Goal: Register for event/course

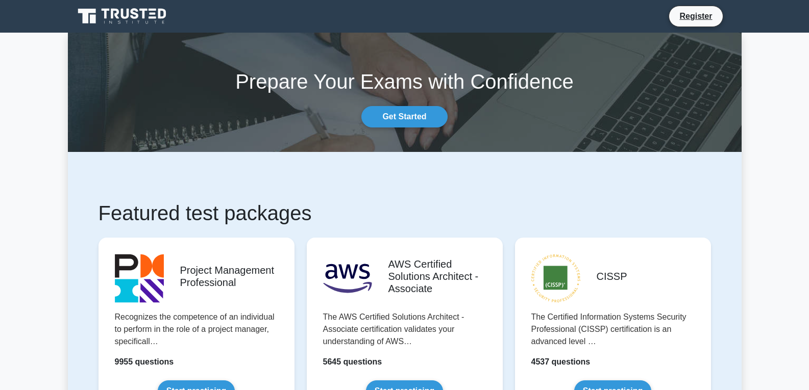
click at [135, 13] on icon at bounding box center [135, 13] width 8 height 11
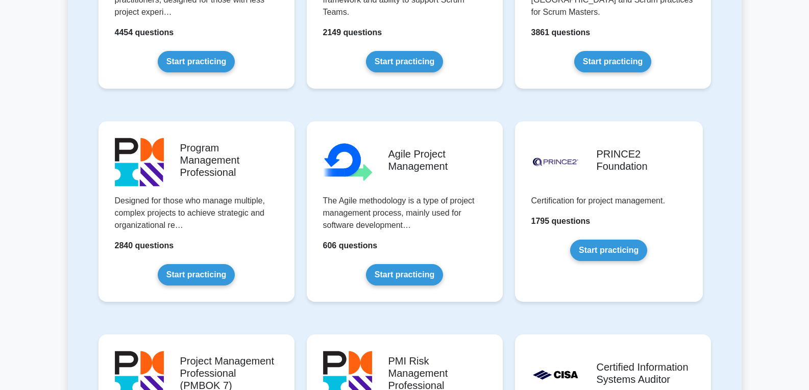
scroll to position [561, 0]
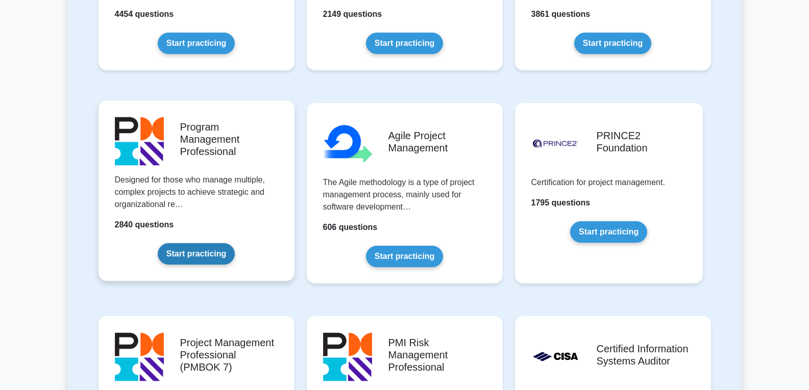
click at [188, 243] on link "Start practicing" at bounding box center [196, 253] width 77 height 21
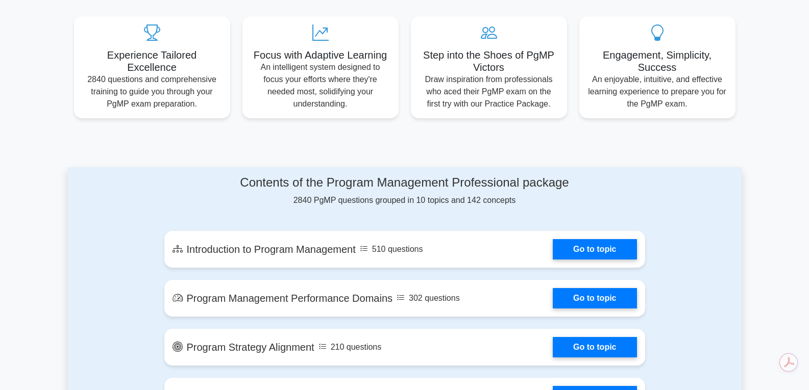
scroll to position [408, 0]
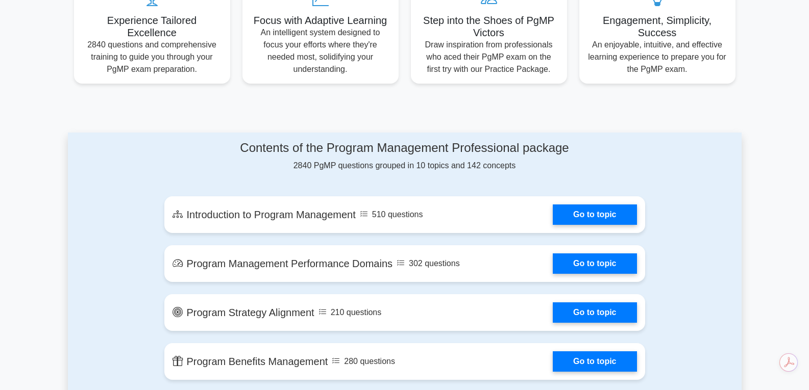
drag, startPoint x: 238, startPoint y: 154, endPoint x: 544, endPoint y: 165, distance: 306.4
click at [544, 165] on div "Contents of the Program Management Professional package 2840 PgMP questions gro…" at bounding box center [404, 156] width 481 height 31
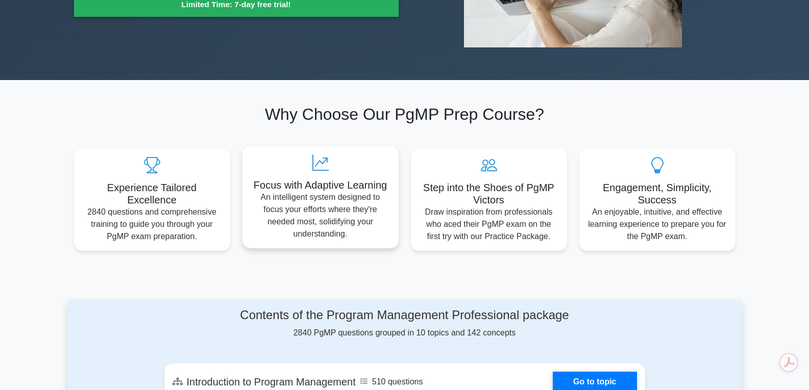
scroll to position [255, 0]
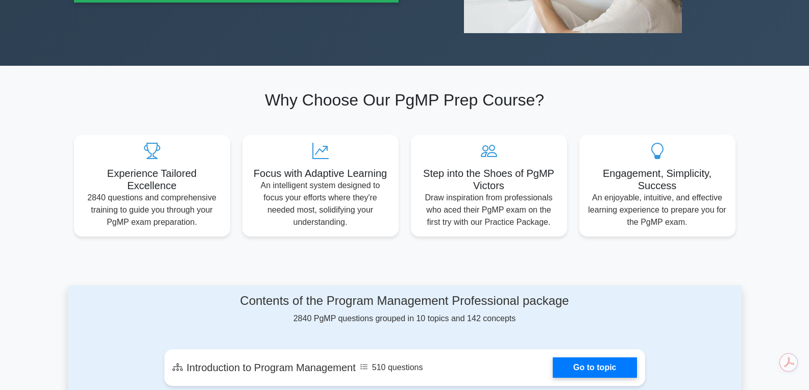
click at [383, 109] on h2 "Why Choose Our PgMP Prep Course?" at bounding box center [404, 99] width 661 height 19
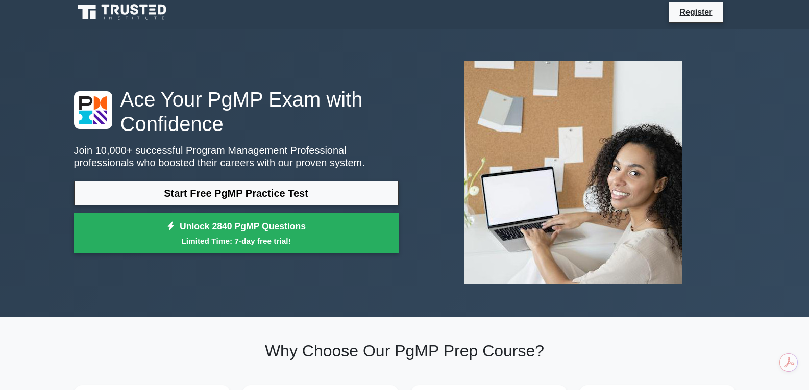
scroll to position [0, 0]
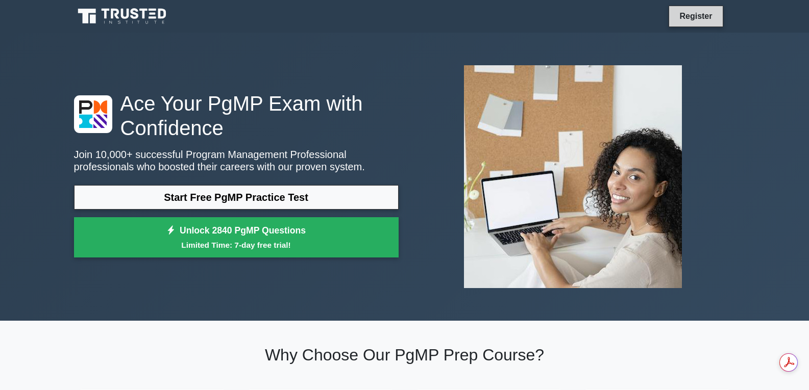
click at [696, 16] on link "Register" at bounding box center [695, 16] width 45 height 13
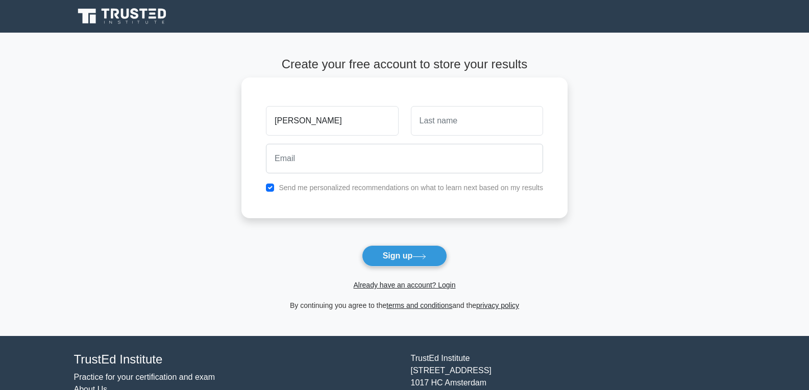
type input "Augusto"
type input "Garcilazo"
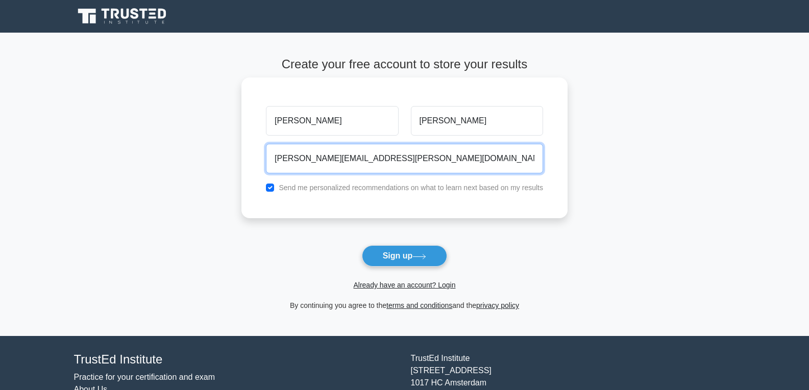
type input "augusto.garcilazo@gmail.com"
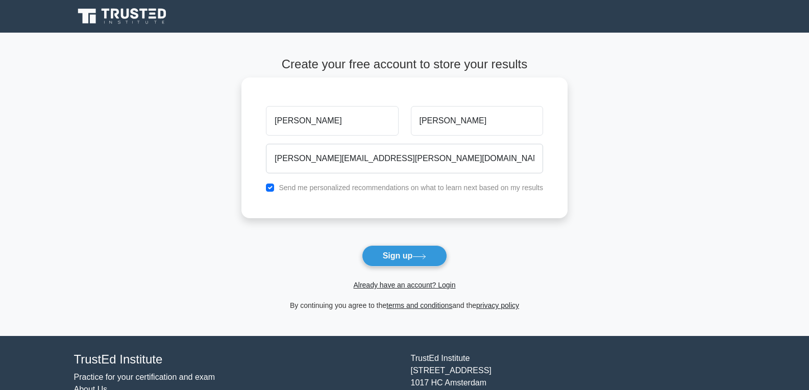
click at [305, 189] on label "Send me personalized recommendations on what to learn next based on my results" at bounding box center [411, 188] width 264 height 8
click at [266, 190] on input "checkbox" at bounding box center [270, 188] width 8 height 8
checkbox input "false"
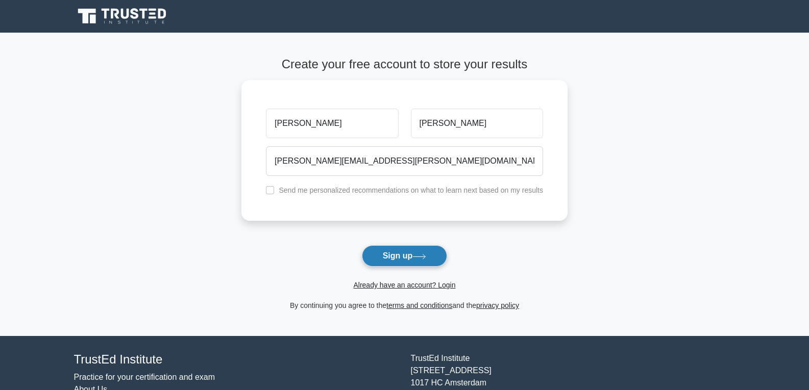
click at [414, 249] on button "Sign up" at bounding box center [405, 255] width 86 height 21
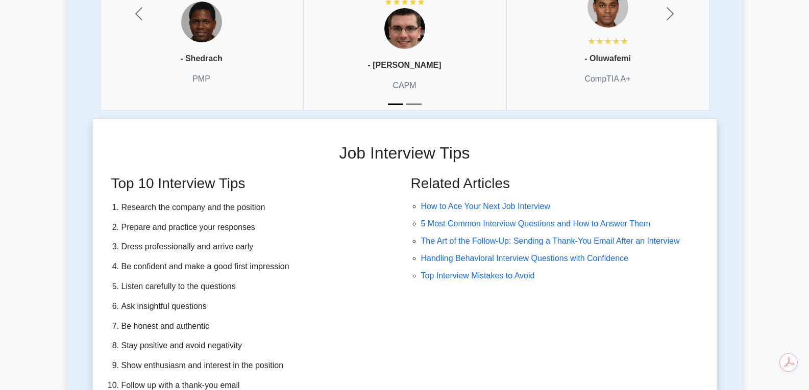
scroll to position [2705, 0]
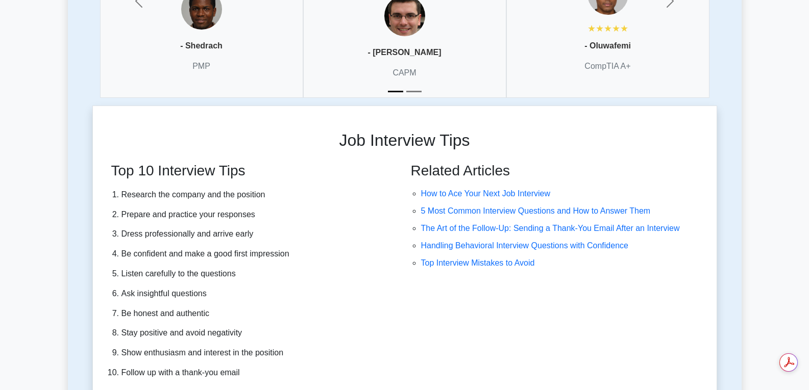
drag, startPoint x: 720, startPoint y: 318, endPoint x: 733, endPoint y: 132, distance: 186.2
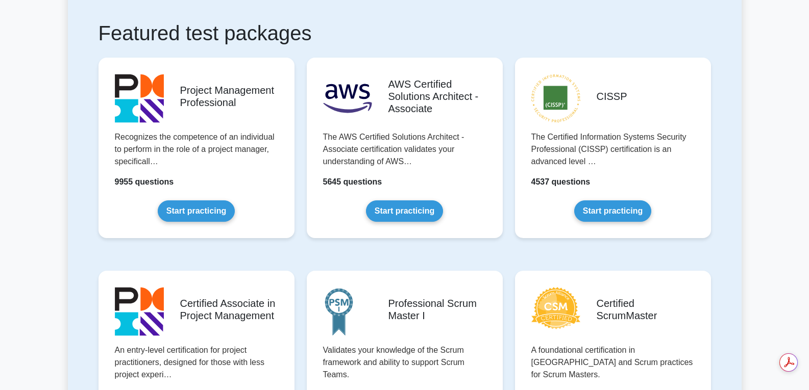
scroll to position [0, 0]
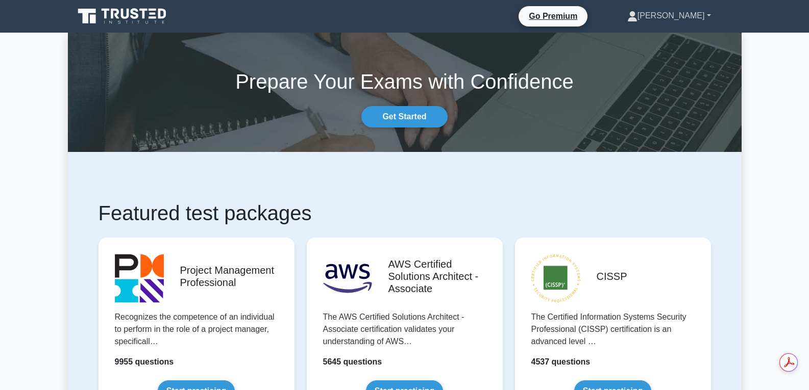
click at [705, 15] on link "[PERSON_NAME]" at bounding box center [669, 16] width 133 height 20
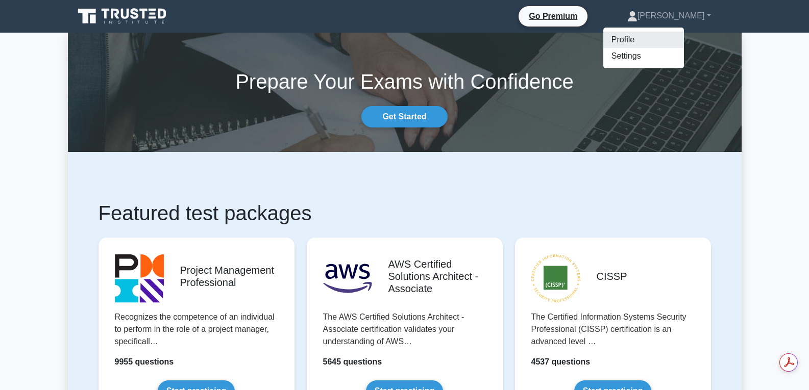
click at [672, 35] on link "Profile" at bounding box center [643, 40] width 81 height 16
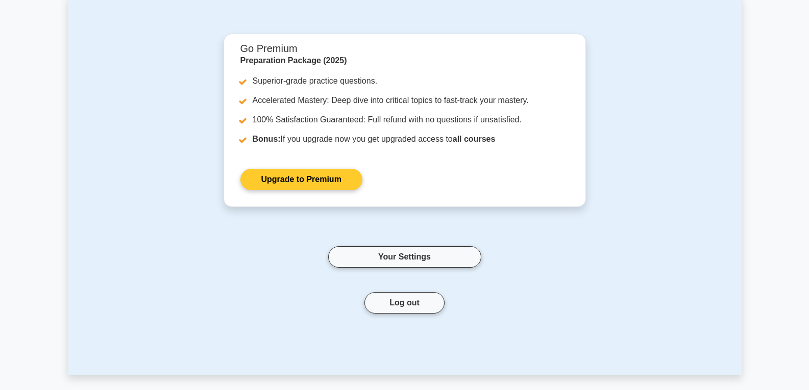
scroll to position [51, 0]
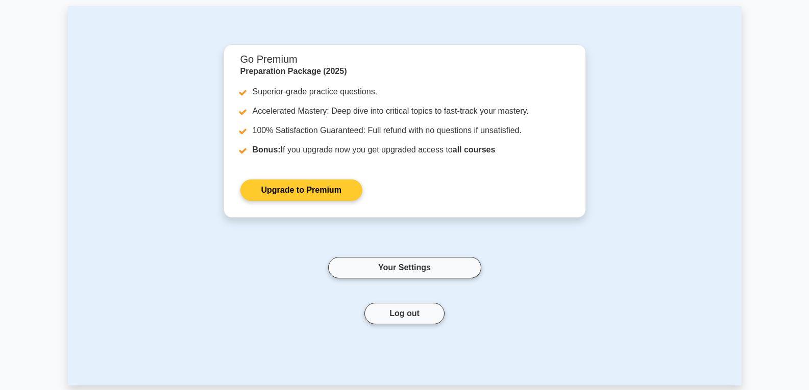
click at [336, 190] on link "Upgrade to Premium" at bounding box center [301, 190] width 122 height 21
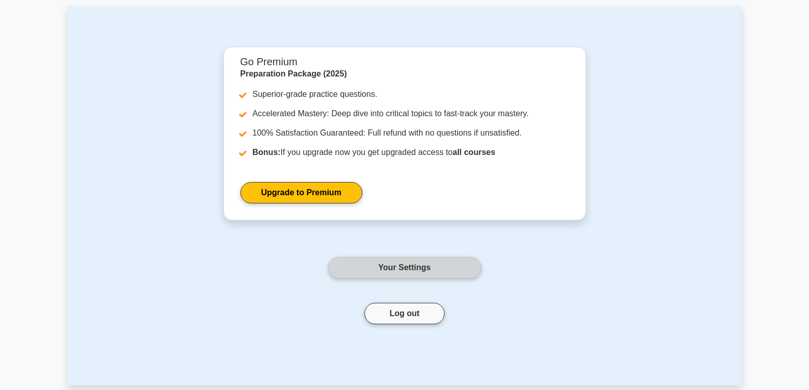
click at [376, 268] on link "Your Settings" at bounding box center [404, 267] width 153 height 21
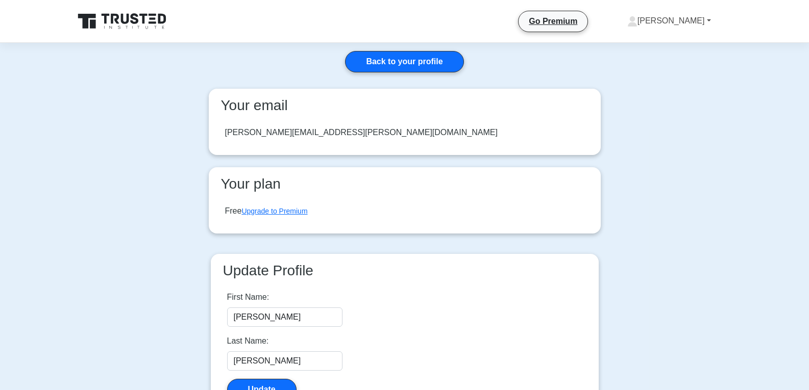
click at [699, 13] on link "[PERSON_NAME]" at bounding box center [669, 21] width 133 height 20
click at [98, 27] on icon at bounding box center [123, 21] width 98 height 19
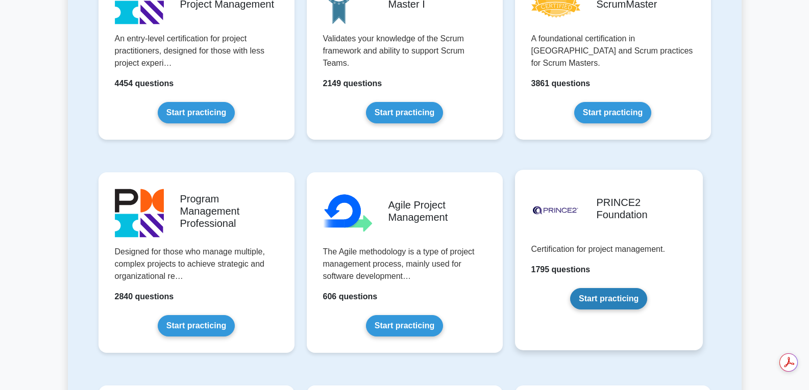
scroll to position [510, 0]
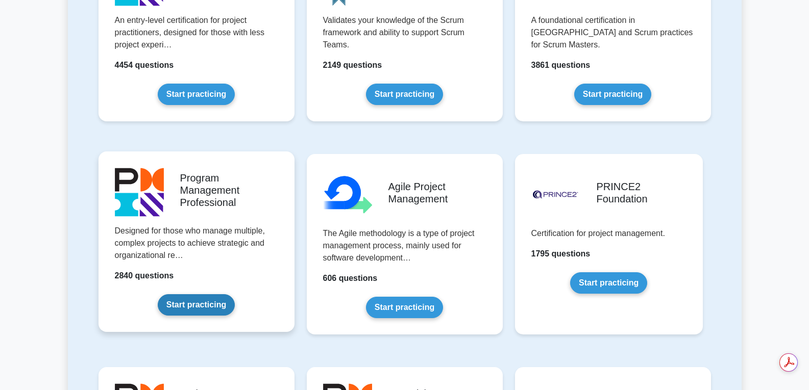
click at [158, 294] on link "Start practicing" at bounding box center [196, 304] width 77 height 21
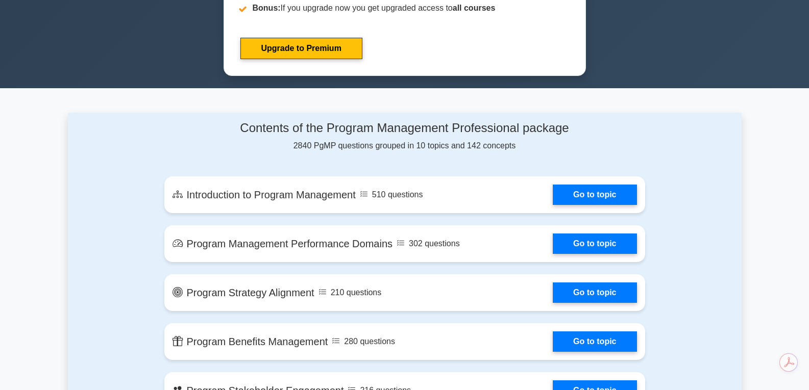
scroll to position [561, 0]
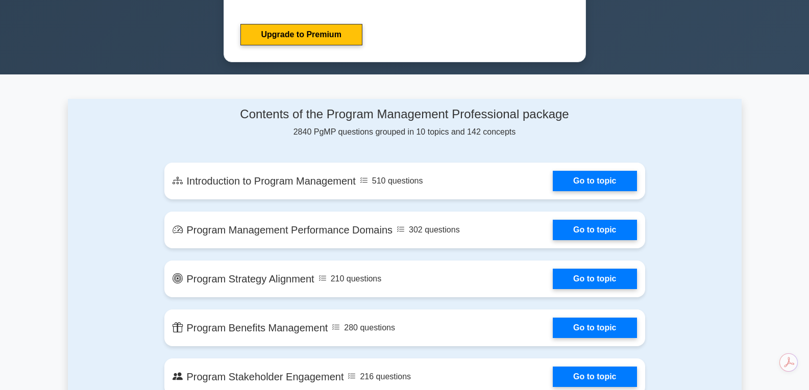
drag, startPoint x: 240, startPoint y: 111, endPoint x: 547, endPoint y: 128, distance: 307.1
click at [547, 128] on div "Contents of the Program Management Professional package 2840 PgMP questions gro…" at bounding box center [404, 122] width 481 height 31
click at [606, 130] on div "Contents of the Program Management Professional package 2840 PgMP questions gro…" at bounding box center [404, 122] width 481 height 31
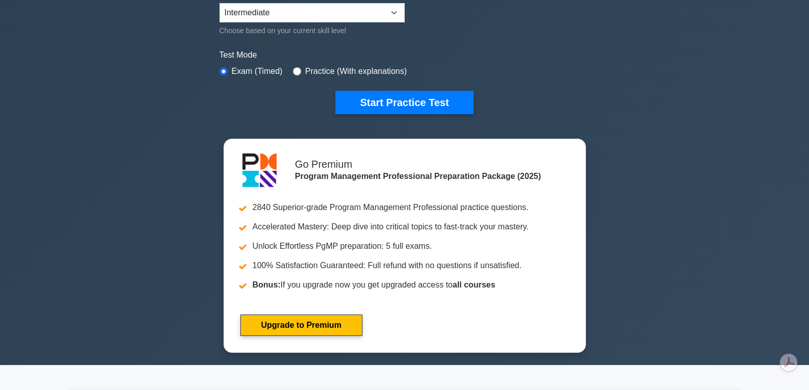
scroll to position [0, 0]
